Goal: Browse casually

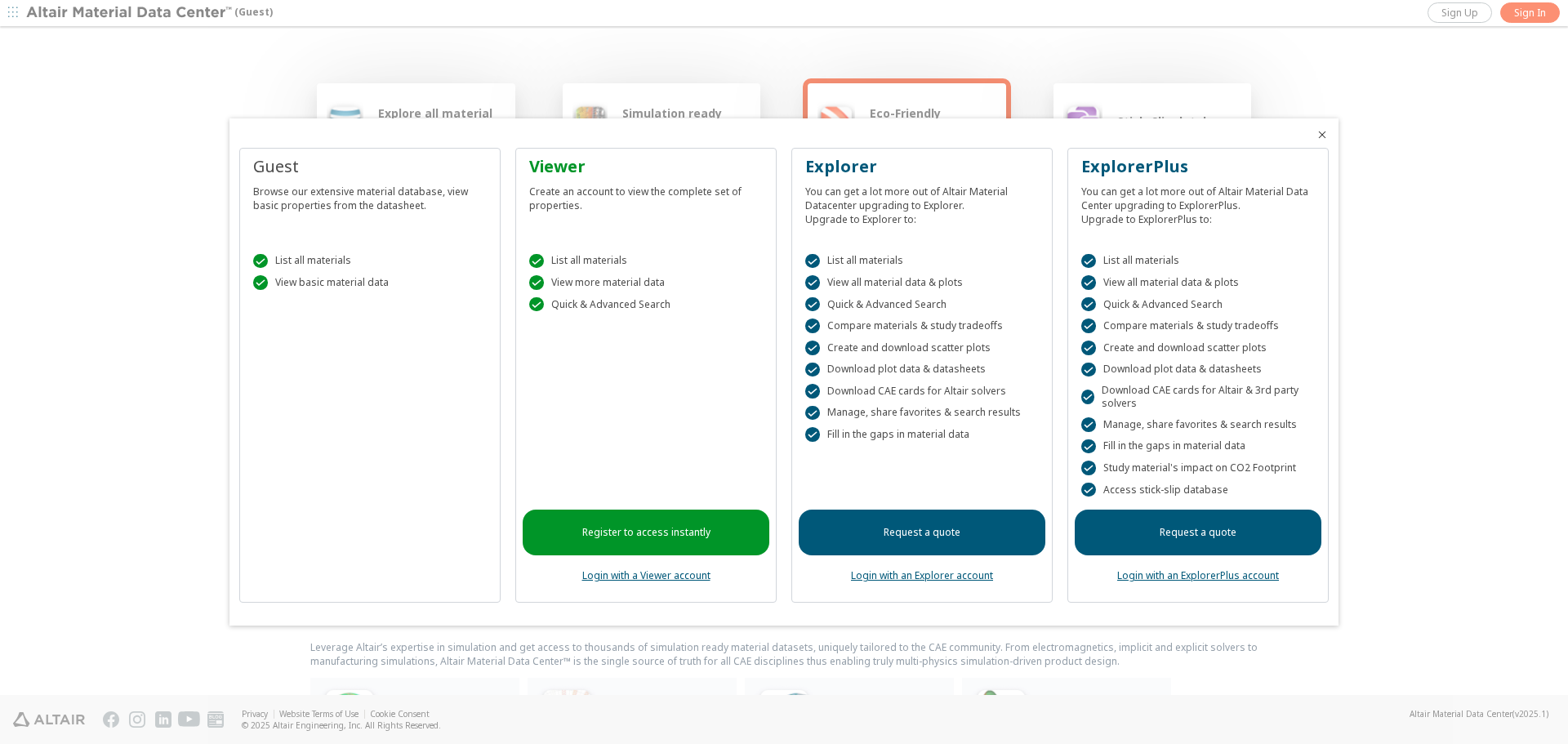
click at [1321, 131] on icon "Close" at bounding box center [1322, 135] width 13 height 13
drag, startPoint x: 1483, startPoint y: 329, endPoint x: 1215, endPoint y: 357, distance: 269.5
click at [1483, 329] on div at bounding box center [784, 372] width 1568 height 744
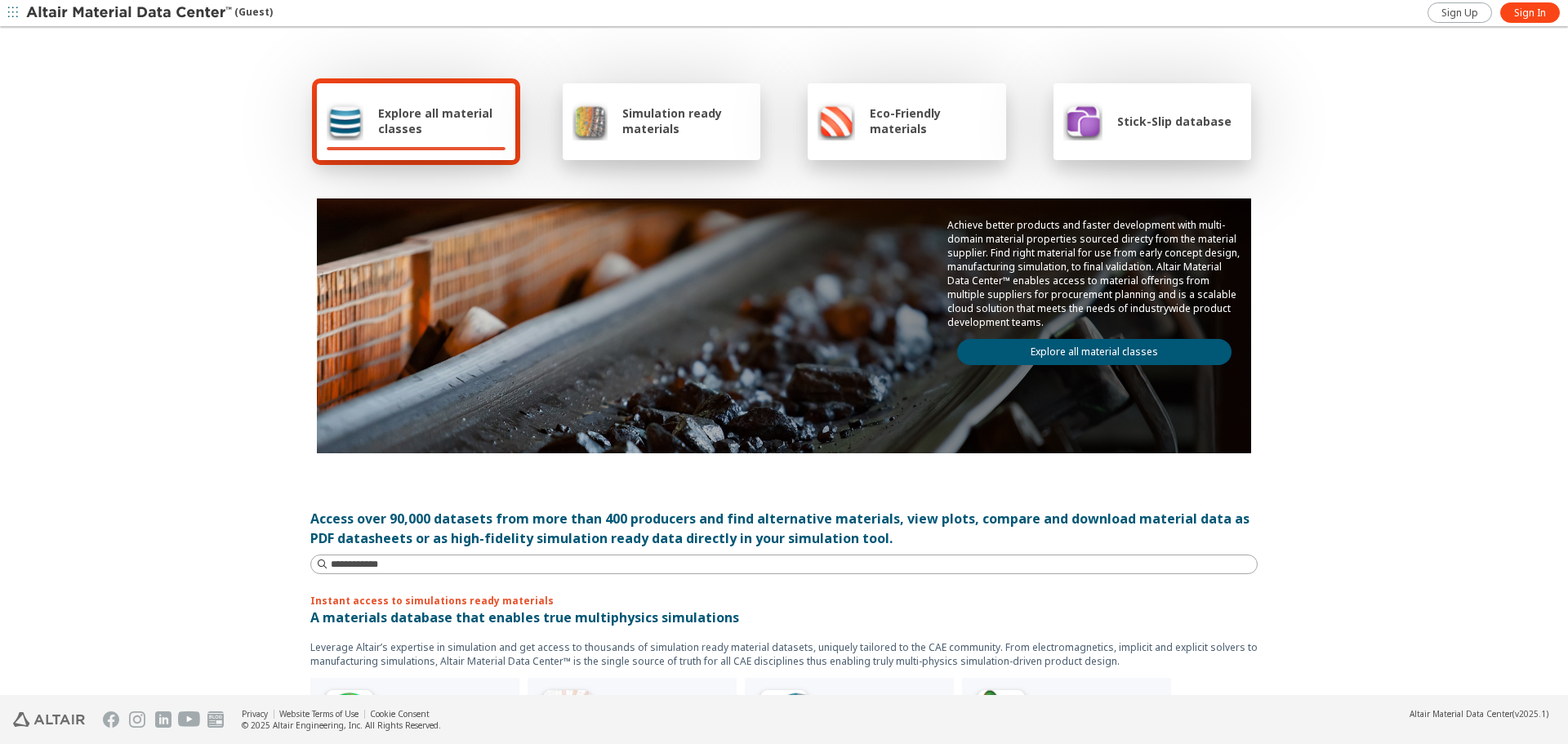
click at [1464, 370] on div "Explore all material classes Simulation ready materials Eco-Friendly materials …" at bounding box center [784, 362] width 1568 height 667
